Goal: Information Seeking & Learning: Learn about a topic

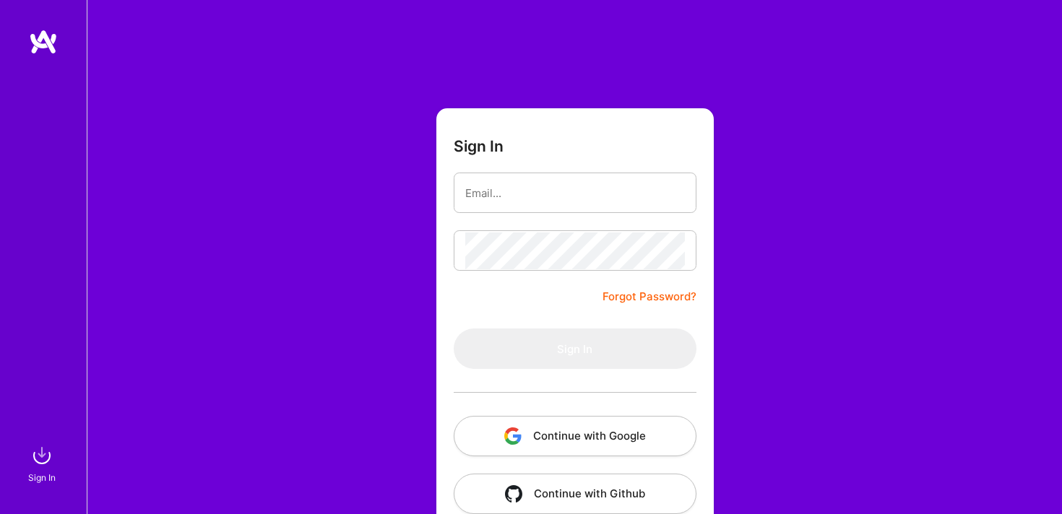
type input "[EMAIL_ADDRESS][DOMAIN_NAME]"
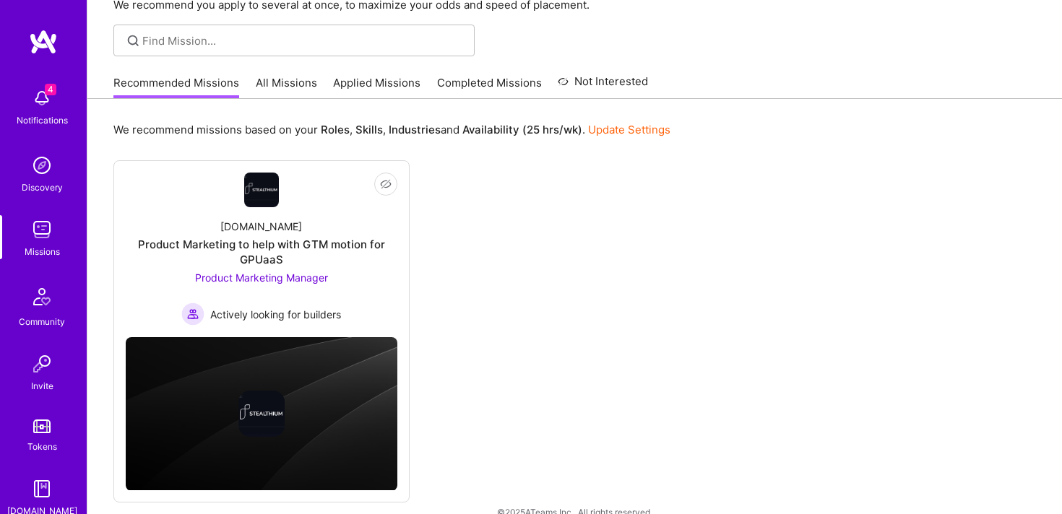
scroll to position [85, 0]
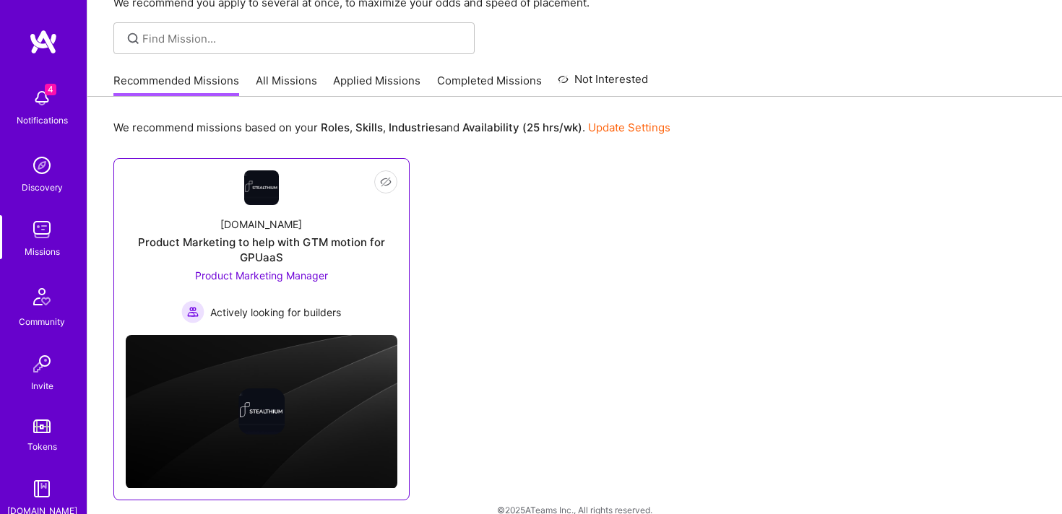
click at [326, 242] on div "Product Marketing to help with GTM motion for GPUaaS" at bounding box center [262, 250] width 272 height 30
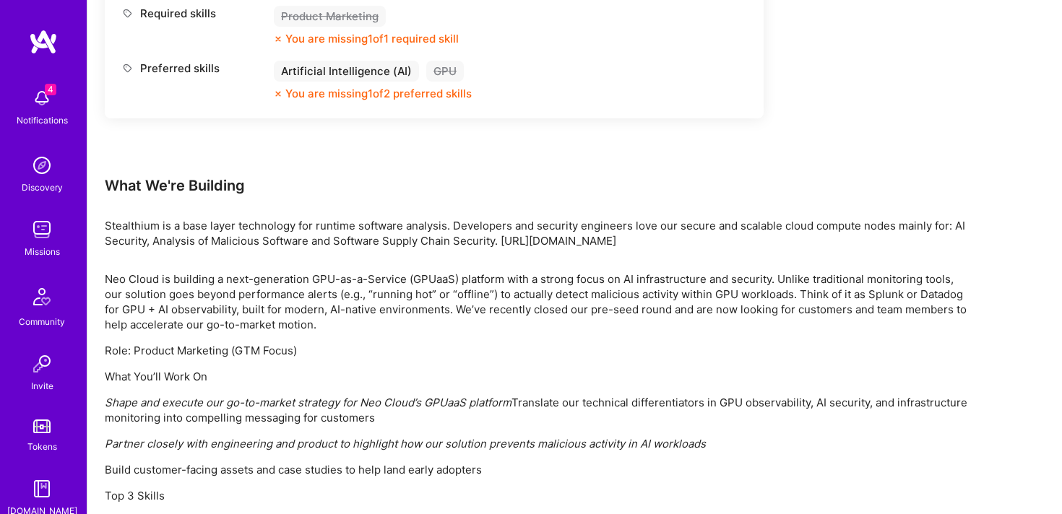
scroll to position [776, 0]
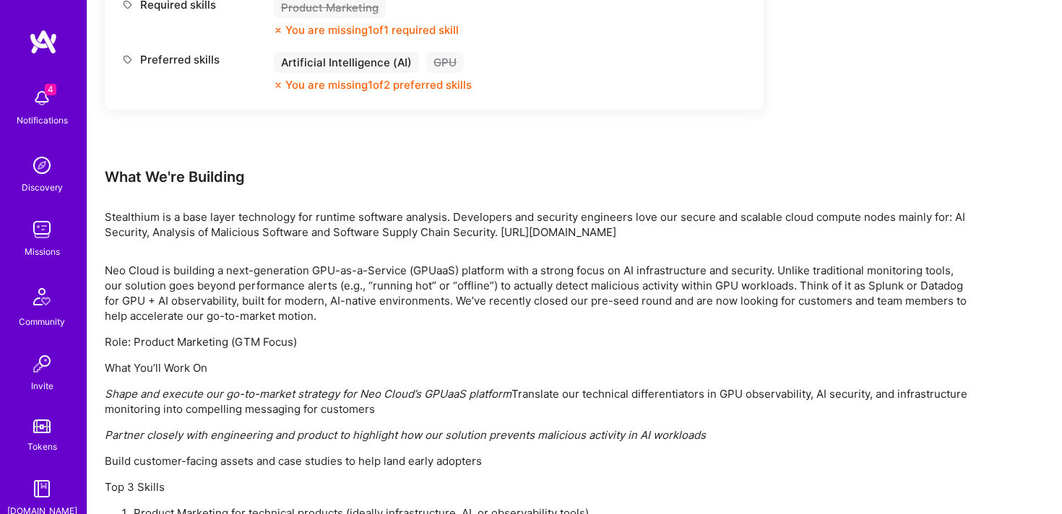
click at [261, 191] on div "Earn tokens for inviting a new [PERSON_NAME] to this mission Do you know the pe…" at bounding box center [538, 83] width 867 height 1297
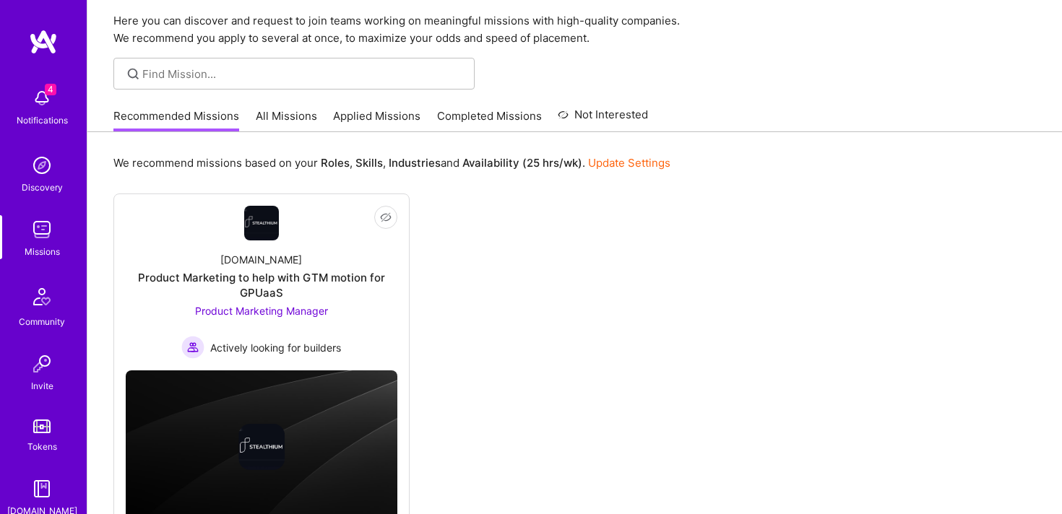
scroll to position [46, 0]
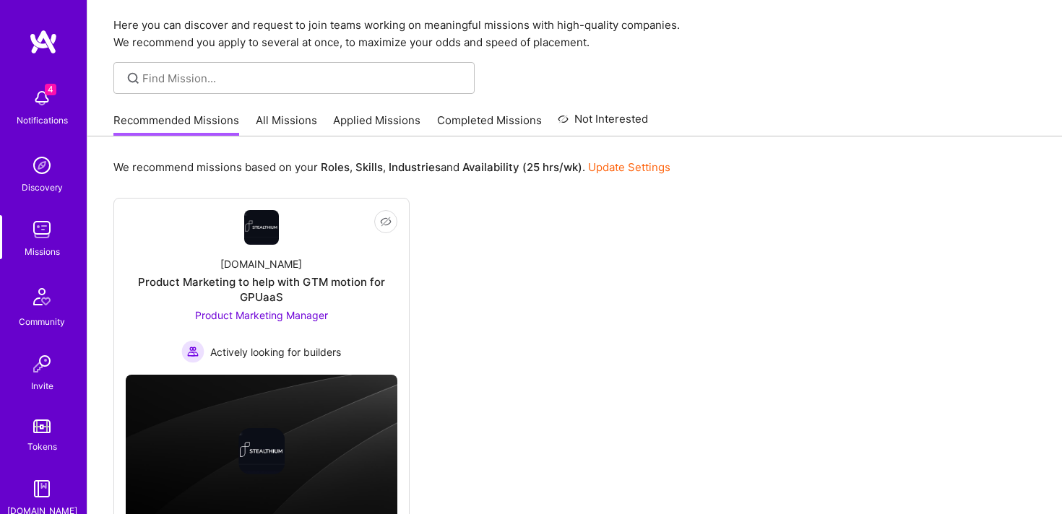
click at [301, 139] on div "We recommend missions based on your Roles , Skills , Industries and Availabilit…" at bounding box center [574, 356] width 974 height 438
click at [280, 113] on link "All Missions" at bounding box center [286, 125] width 61 height 24
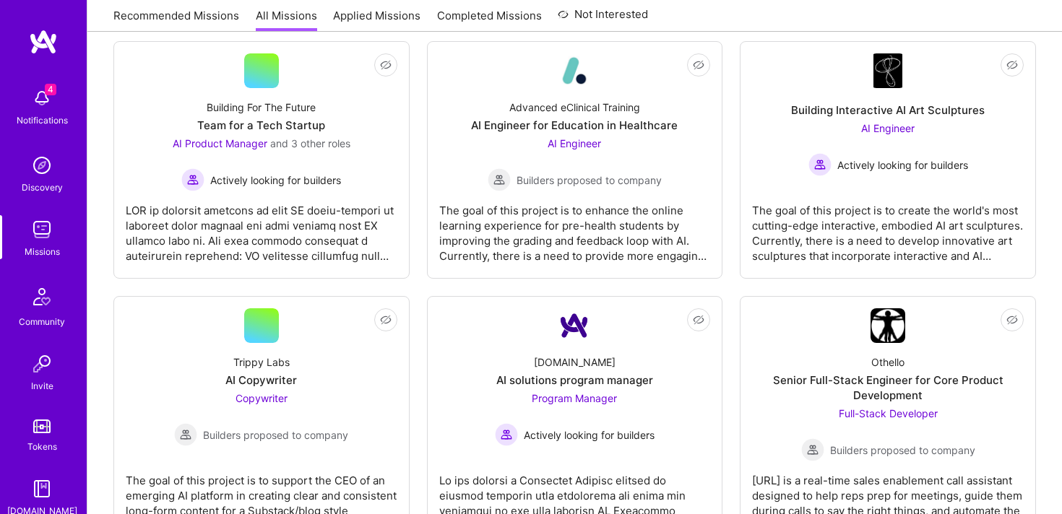
scroll to position [753, 0]
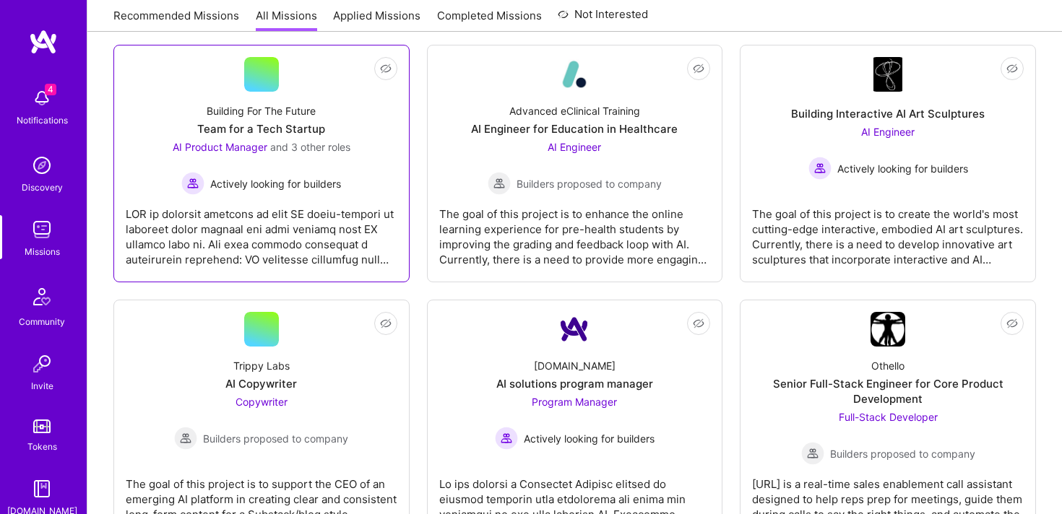
click at [346, 160] on div "AI Product Manager and 3 other roles Actively looking for builders" at bounding box center [262, 167] width 178 height 56
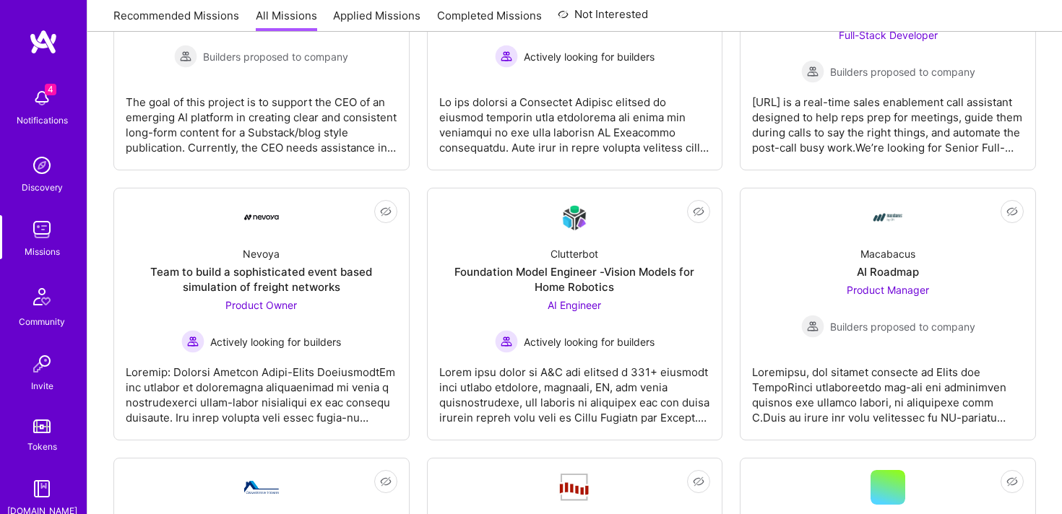
scroll to position [1136, 0]
click at [919, 274] on div "Macabacus AI Roadmap Product Manager Builders proposed to company" at bounding box center [888, 285] width 272 height 103
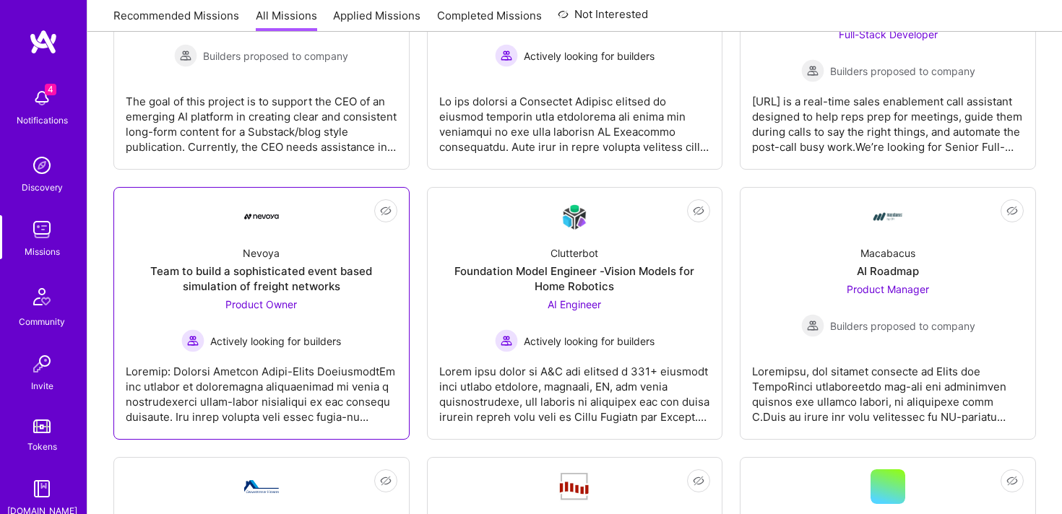
click at [327, 299] on div "Product Owner Actively looking for builders" at bounding box center [261, 325] width 160 height 56
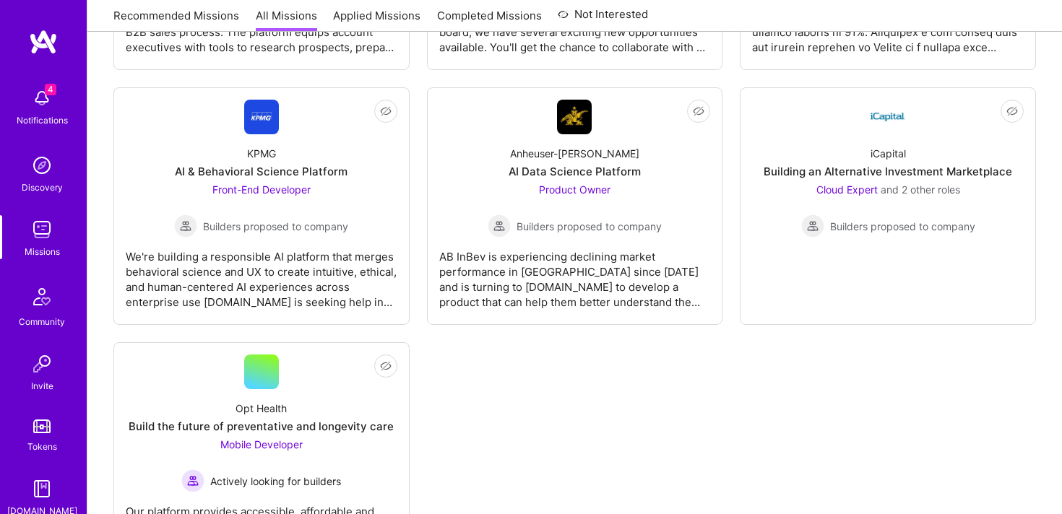
scroll to position [3877, 0]
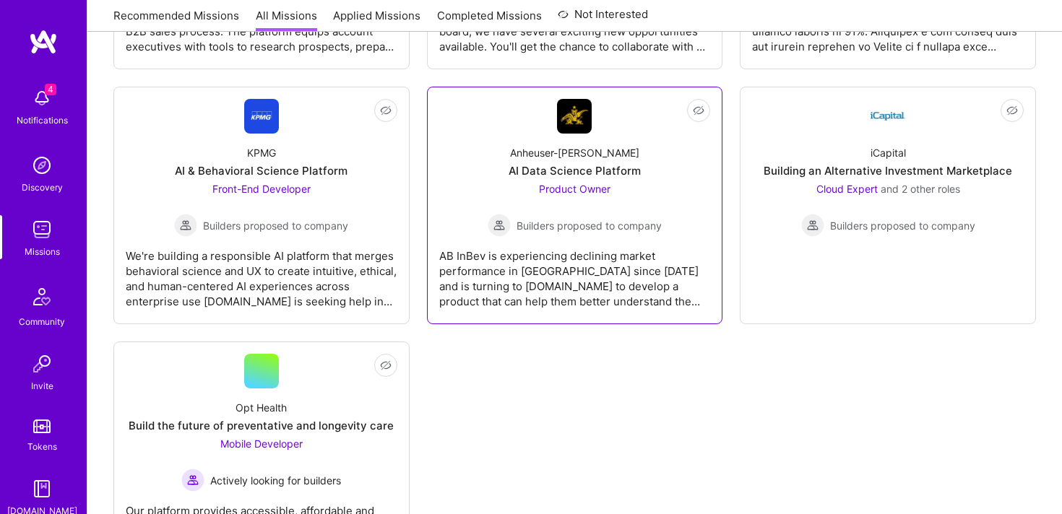
click at [602, 178] on div "Anheuser-Busch AI Data Science Platform Product Owner Builders proposed to comp…" at bounding box center [575, 185] width 272 height 103
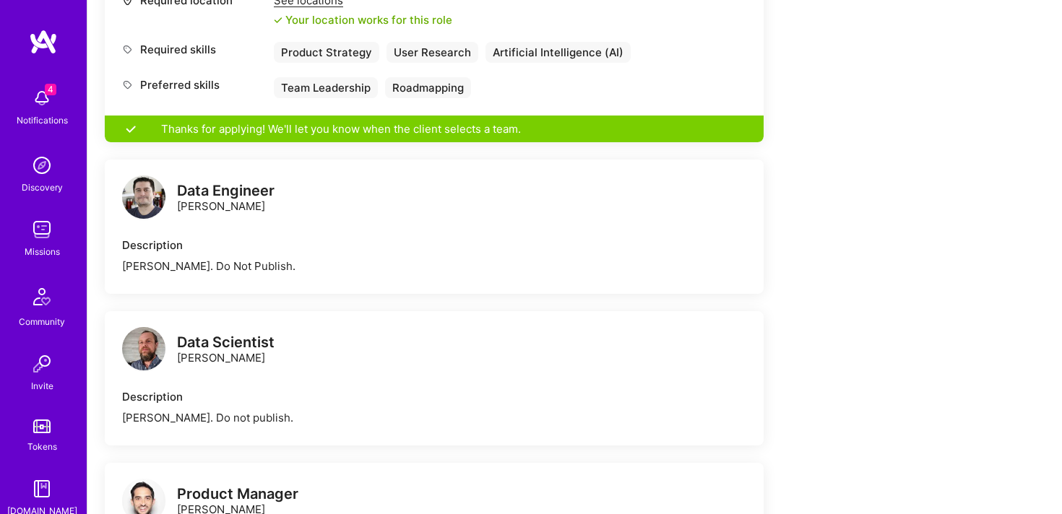
scroll to position [888, 0]
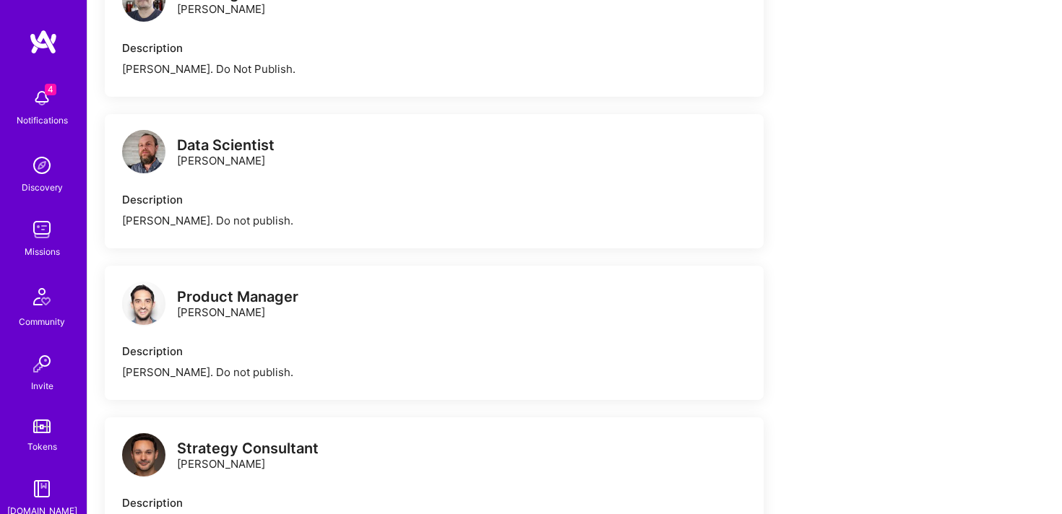
click at [144, 303] on img at bounding box center [143, 303] width 43 height 43
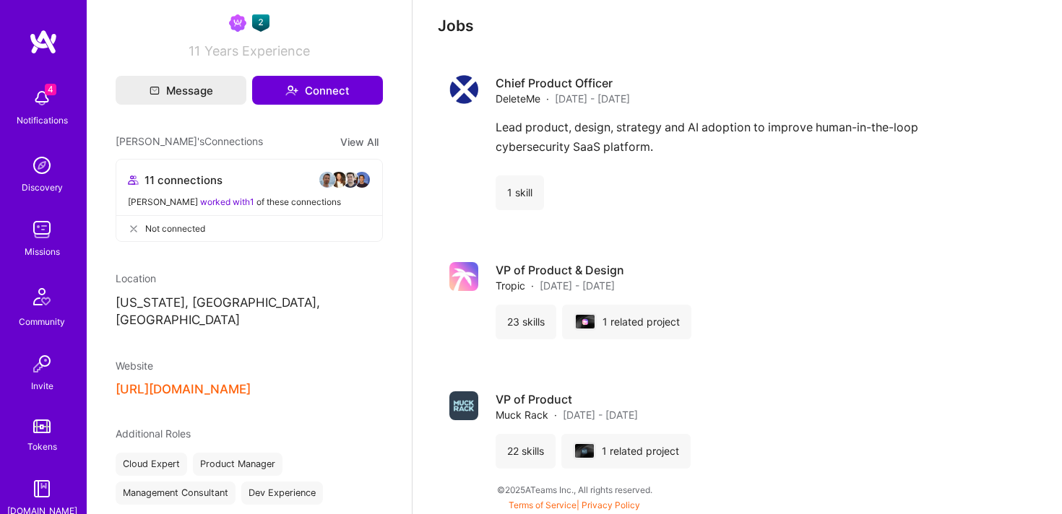
scroll to position [417, 0]
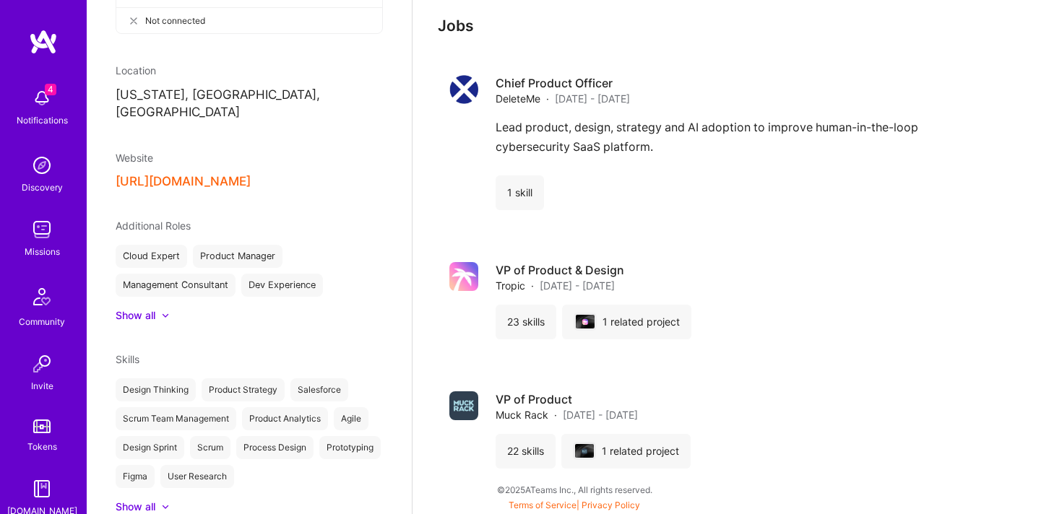
click at [212, 174] on button "https://robshap.com/" at bounding box center [183, 181] width 135 height 15
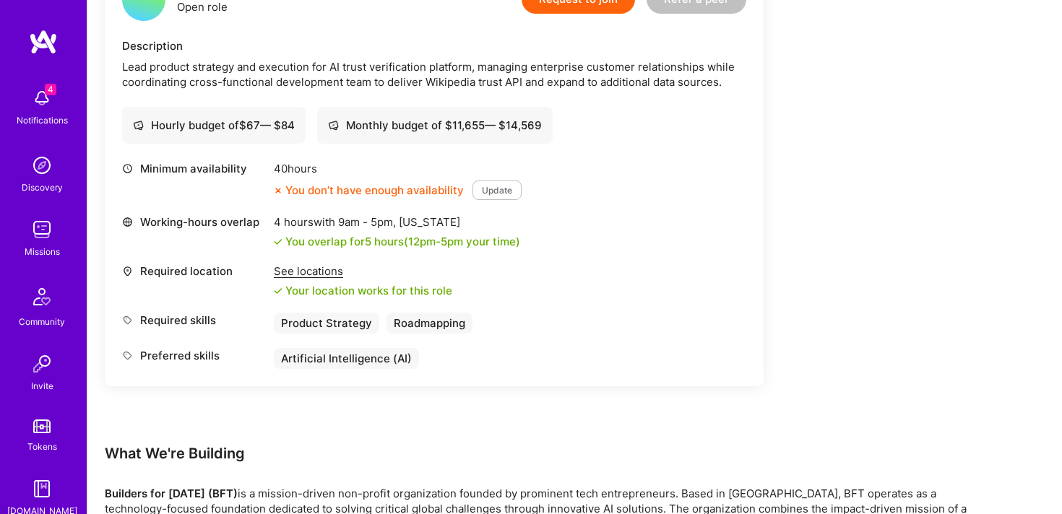
scroll to position [2010, 0]
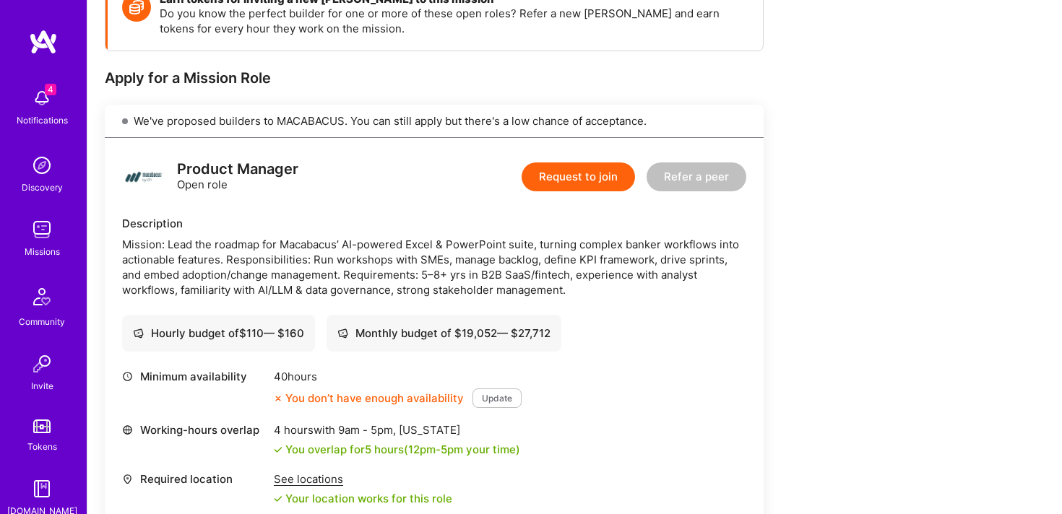
scroll to position [290, 0]
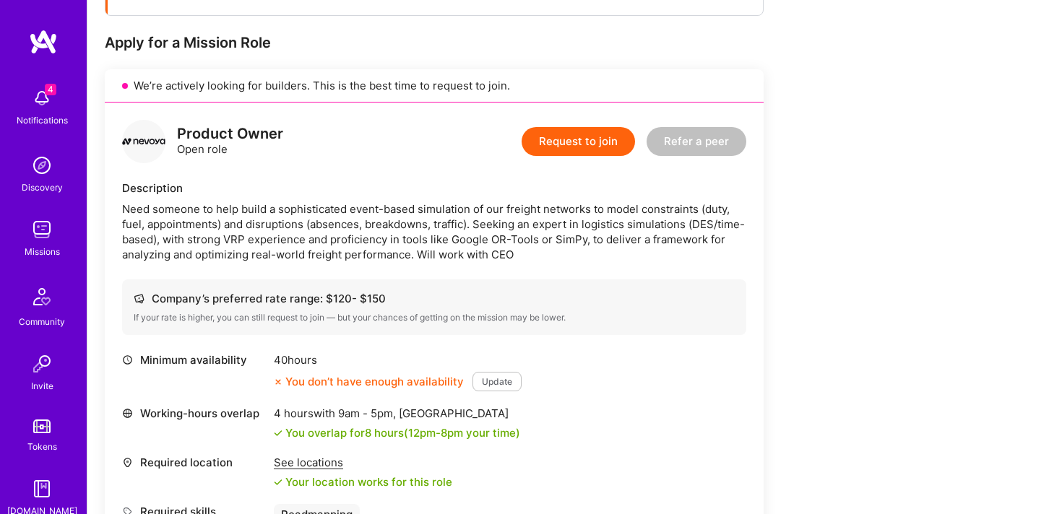
scroll to position [271, 0]
